Goal: Task Accomplishment & Management: Complete application form

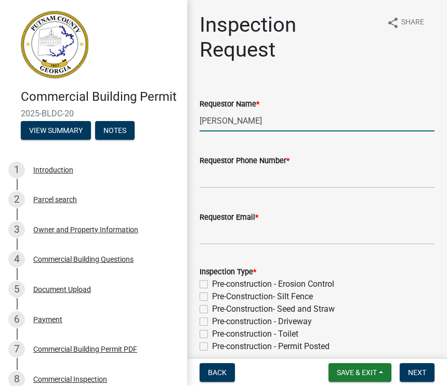
click at [277, 117] on input "[PERSON_NAME]" at bounding box center [317, 120] width 235 height 21
type input "M"
type input "Dal"
click at [268, 124] on input "[PERSON_NAME]" at bounding box center [317, 120] width 235 height 21
type input "M"
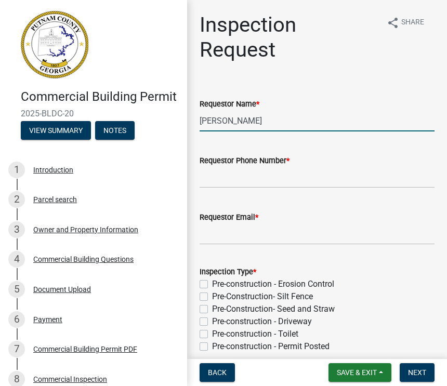
type input "Dale reed"
click at [250, 153] on div "Requestor Phone Number *" at bounding box center [317, 164] width 235 height 48
click at [218, 164] on label "Requestor Phone Number *" at bounding box center [245, 160] width 90 height 7
click at [218, 167] on input "Requestor Phone Number *" at bounding box center [317, 177] width 235 height 21
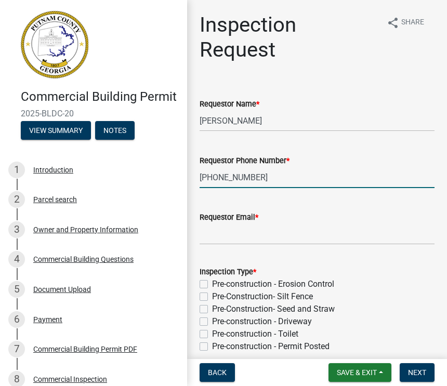
type input "770-480-8981"
click at [283, 213] on div "Requestor Email *" at bounding box center [317, 217] width 235 height 12
click at [307, 218] on div "Requestor Email *" at bounding box center [317, 217] width 235 height 12
click at [206, 219] on label "Requestor Email *" at bounding box center [229, 217] width 59 height 7
click at [206, 223] on input "Requestor Email *" at bounding box center [317, 233] width 235 height 21
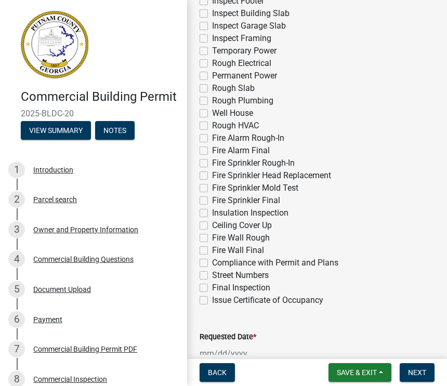
scroll to position [371, 0]
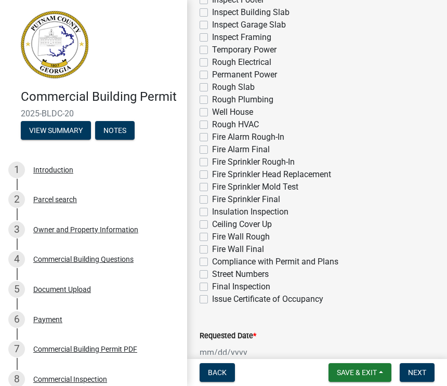
type input "Dale.reed68@yahoo.com"
click at [212, 227] on label "Ceiling Cover Up" at bounding box center [242, 224] width 60 height 12
click at [212, 225] on input "Ceiling Cover Up" at bounding box center [215, 221] width 7 height 7
checkbox input "true"
checkbox input "false"
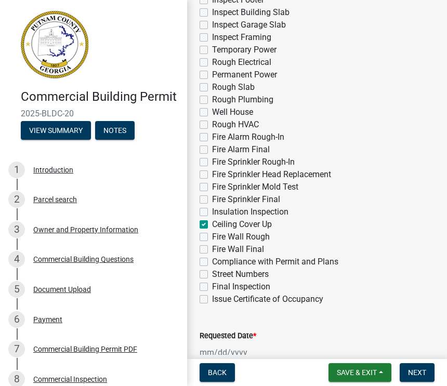
checkbox input "false"
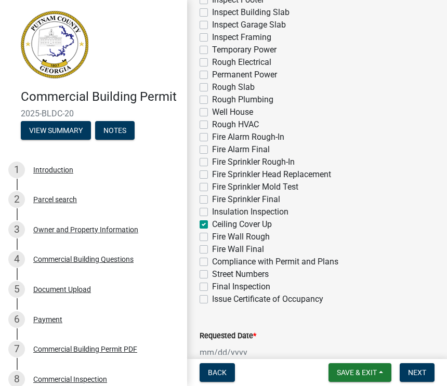
checkbox input "false"
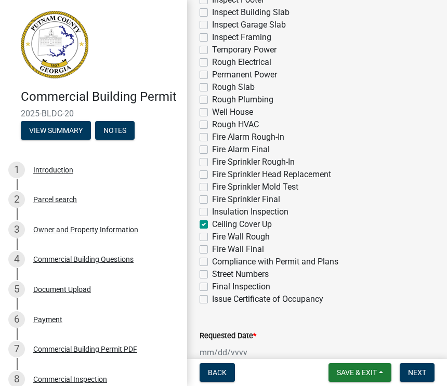
checkbox input "false"
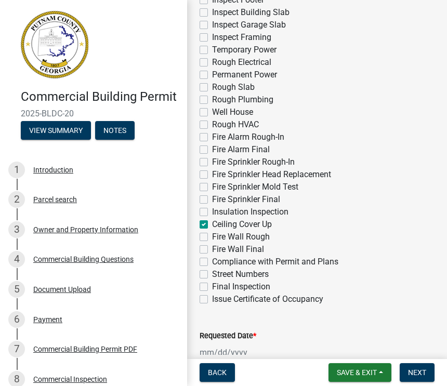
checkbox input "false"
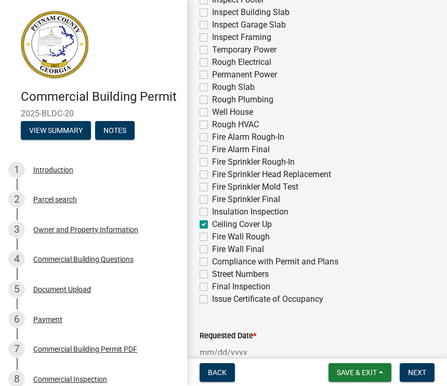
checkbox input "false"
checkbox input "true"
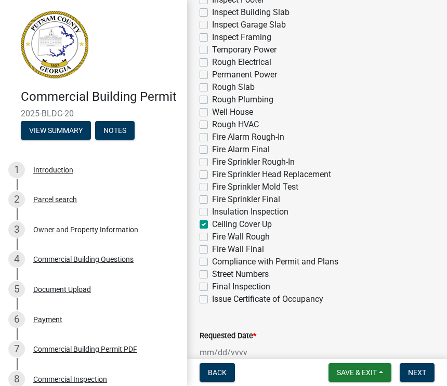
checkbox input "false"
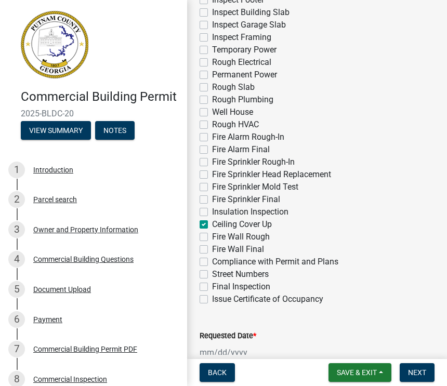
checkbox input "false"
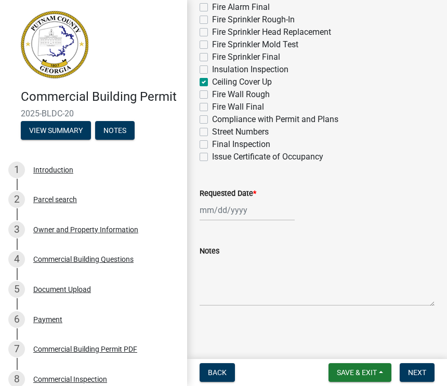
scroll to position [514, 0]
click at [228, 210] on div at bounding box center [247, 210] width 95 height 21
select select "9"
select select "2025"
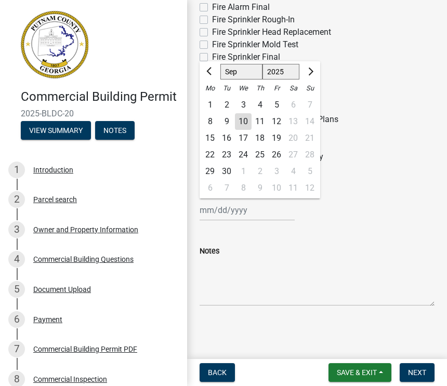
click at [262, 117] on div "11" at bounding box center [259, 121] width 17 height 17
type input "09/11/2025"
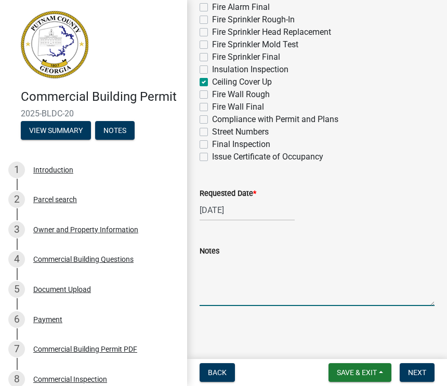
click at [222, 284] on textarea "Notes" at bounding box center [317, 281] width 235 height 49
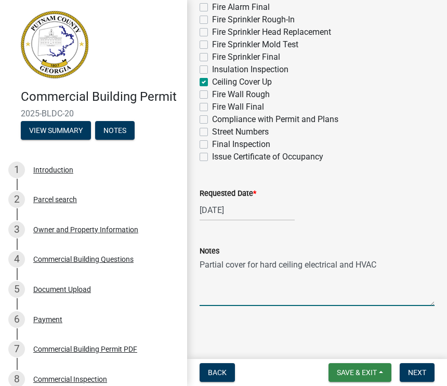
type textarea "Partial cover for hard ceiling electrical and HVAC"
click at [366, 369] on span "Save & Exit" at bounding box center [357, 372] width 40 height 8
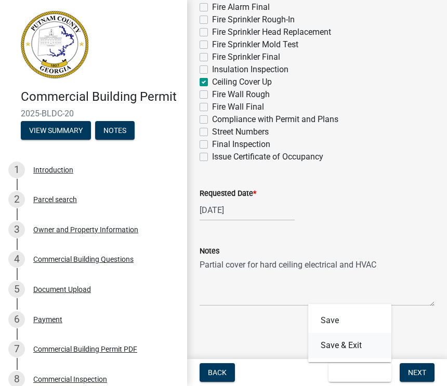
click at [354, 341] on button "Save & Exit" at bounding box center [349, 345] width 83 height 25
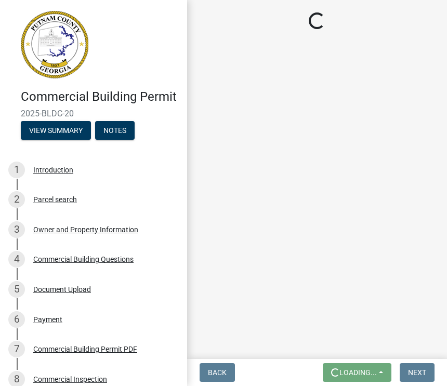
scroll to position [0, 0]
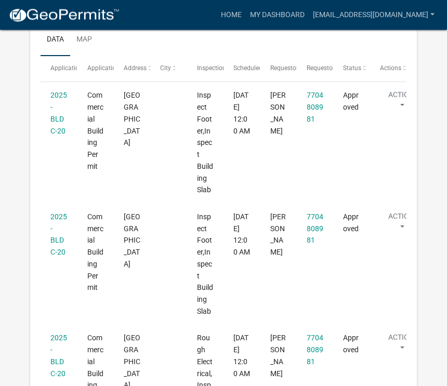
scroll to position [968, 0]
